Goal: Navigation & Orientation: Find specific page/section

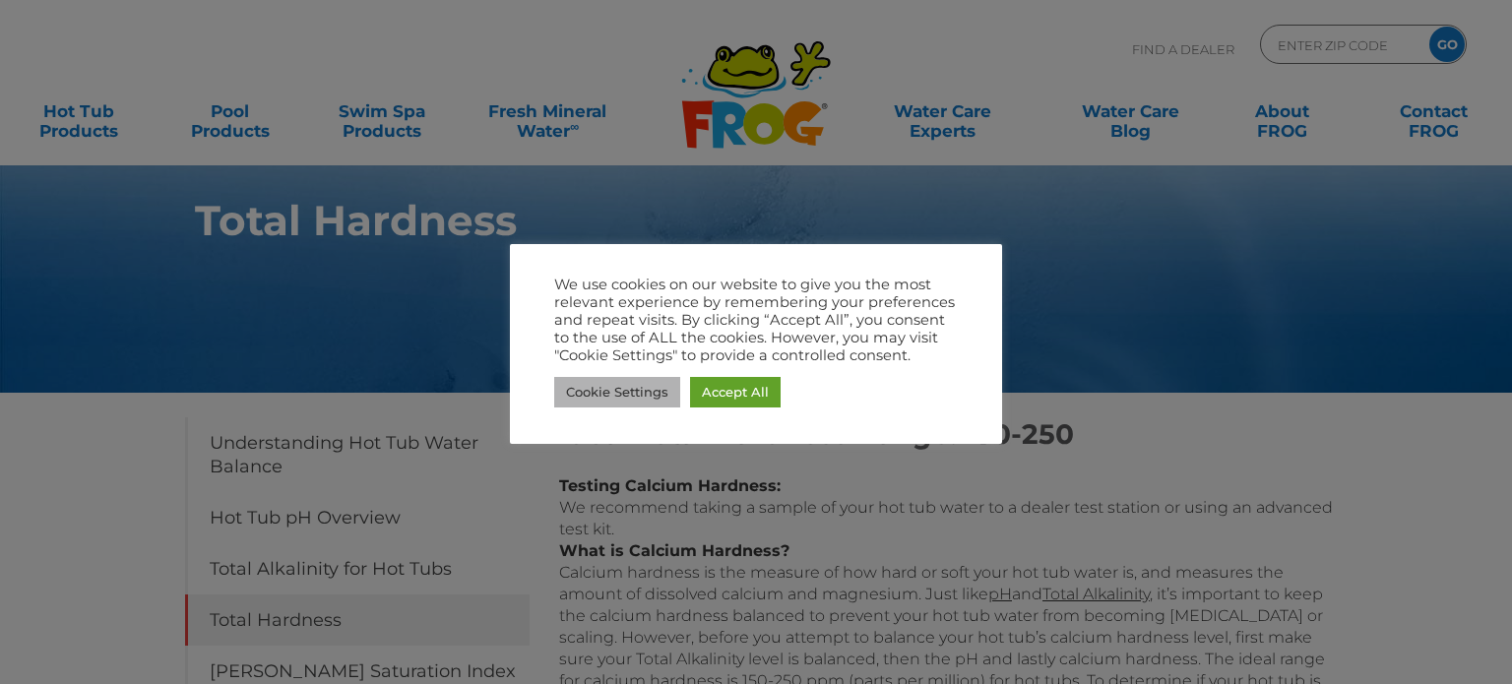
click at [619, 385] on link "Cookie Settings" at bounding box center [617, 392] width 126 height 31
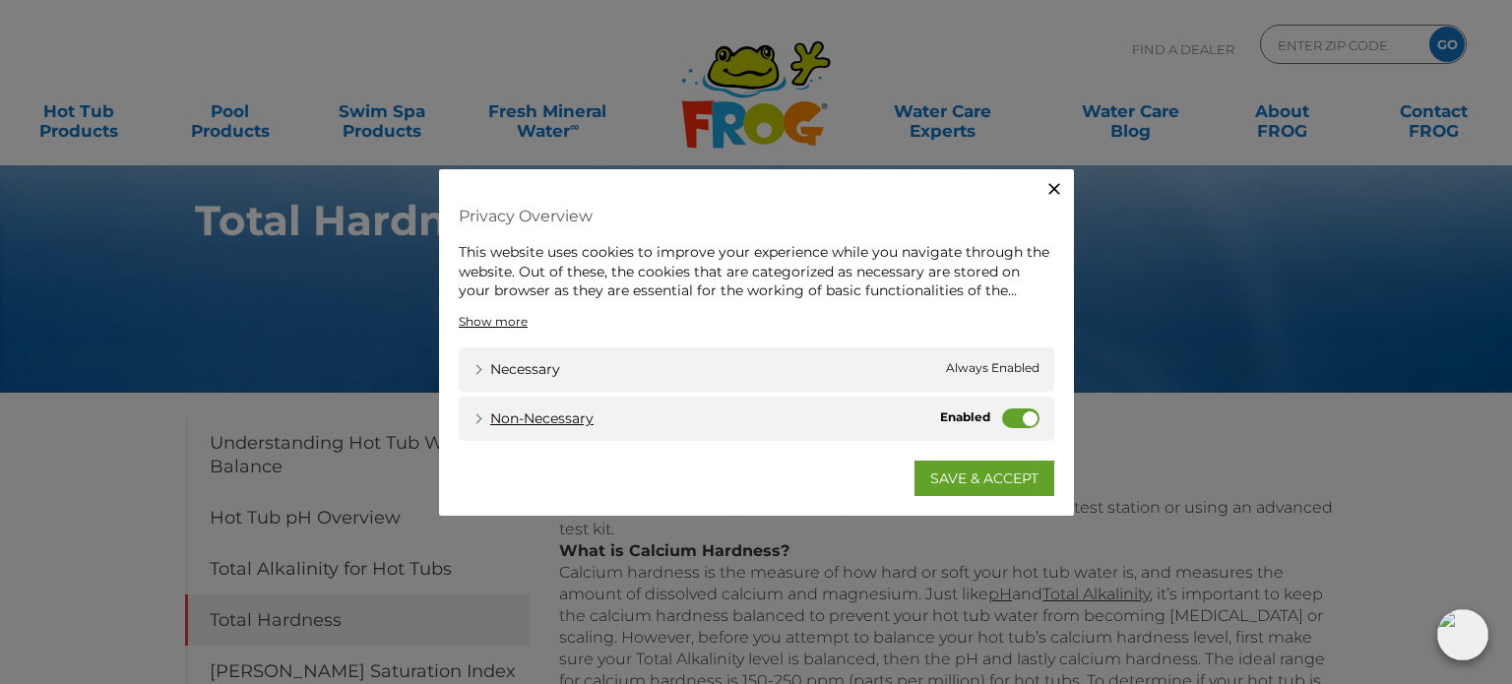
click at [480, 417] on link "Non-necessary" at bounding box center [534, 418] width 120 height 21
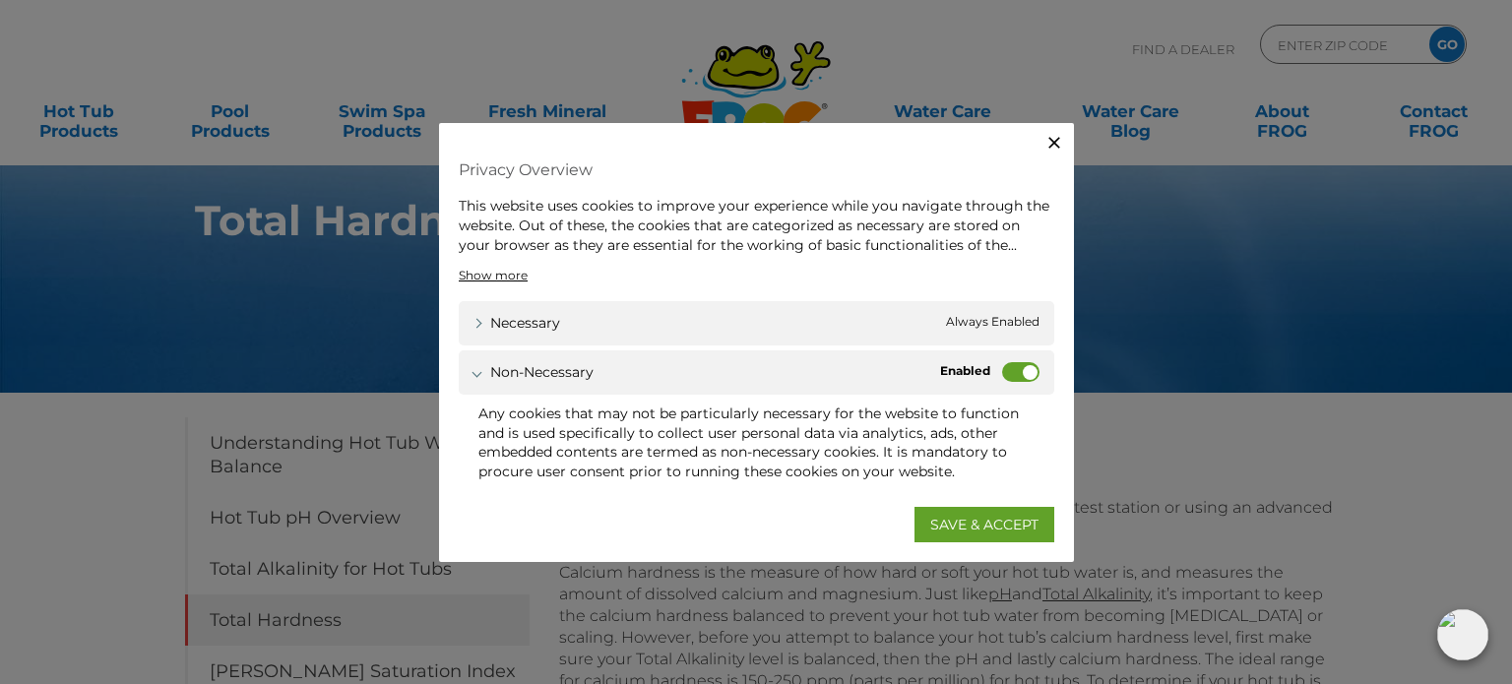
click at [1008, 369] on label "Non-necessary" at bounding box center [1020, 372] width 37 height 20
click at [0, 0] on input "Non-necessary" at bounding box center [0, 0] width 0 height 0
drag, startPoint x: 1010, startPoint y: 522, endPoint x: 1205, endPoint y: 409, distance: 225.4
click at [1205, 409] on div "Close Privacy Overview This website uses cookies to improve your experience whi…" at bounding box center [756, 342] width 1512 height 684
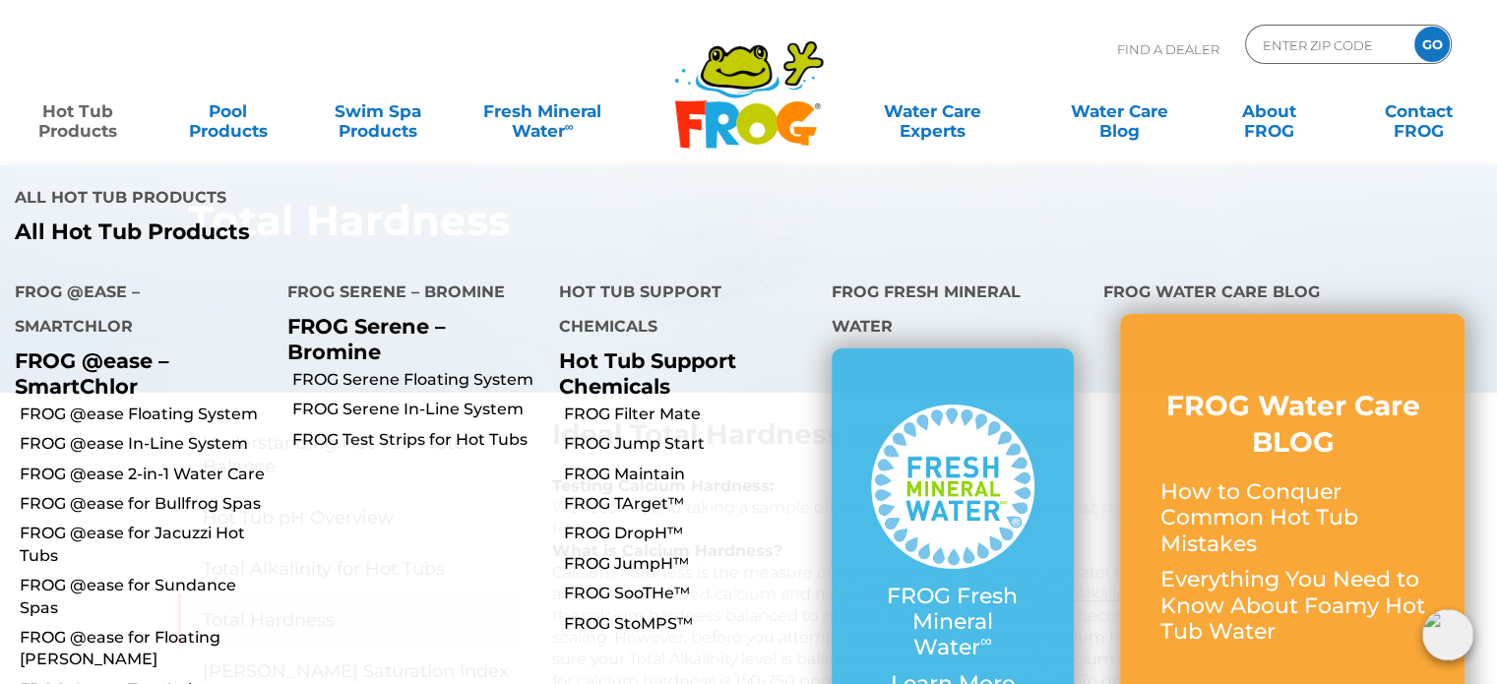
click at [83, 116] on link "Hot Tub Products" at bounding box center [78, 111] width 116 height 39
click at [590, 349] on link "Hot Tub Support Chemicals" at bounding box center [647, 373] width 177 height 49
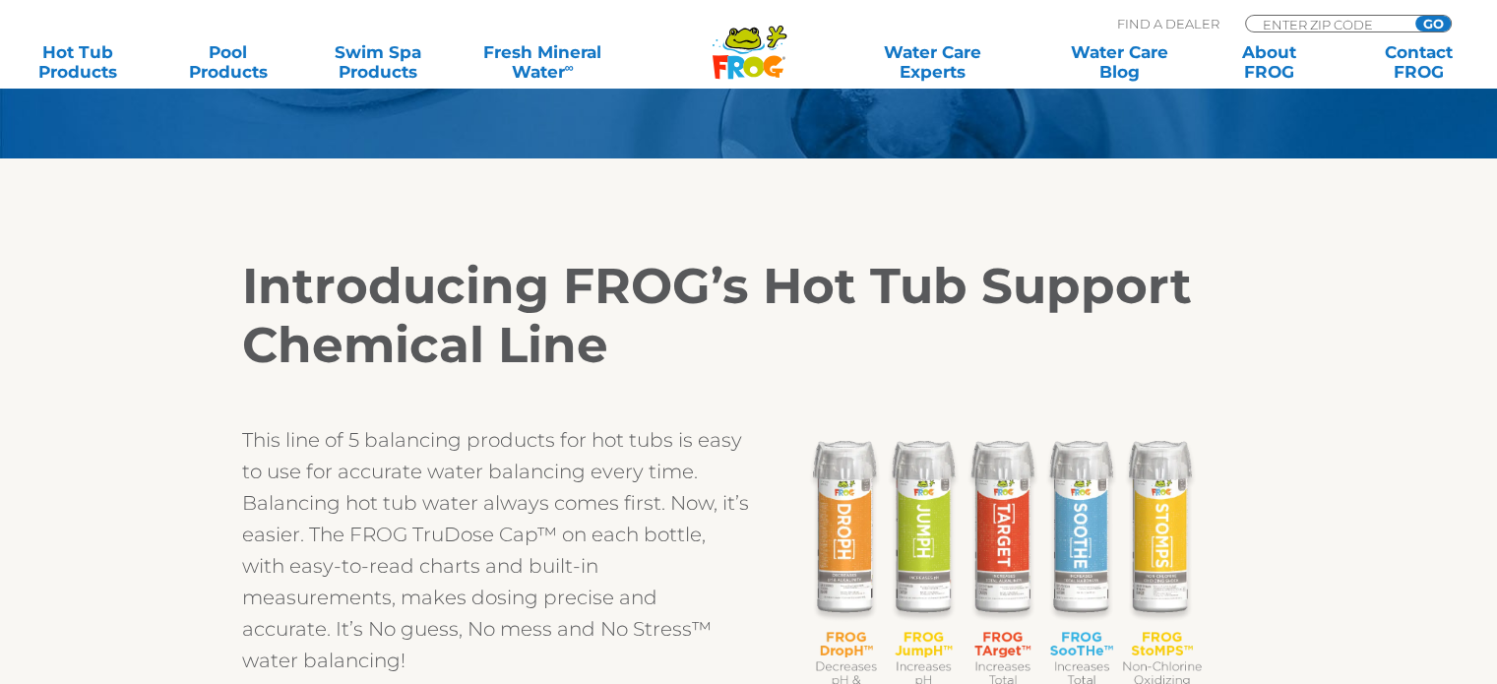
scroll to position [492, 0]
